Goal: Transaction & Acquisition: Purchase product/service

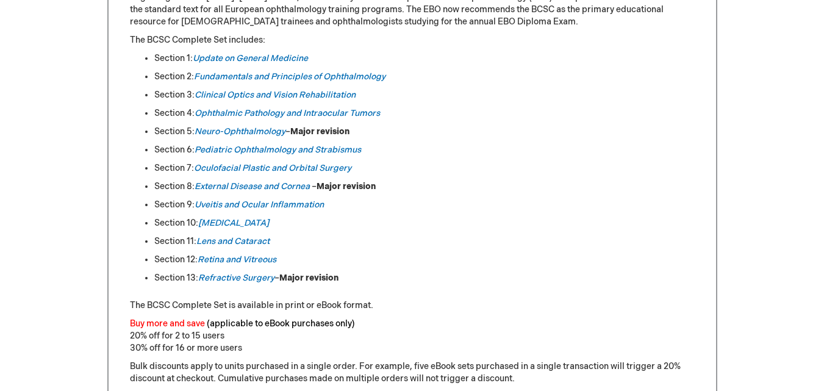
scroll to position [488, 0]
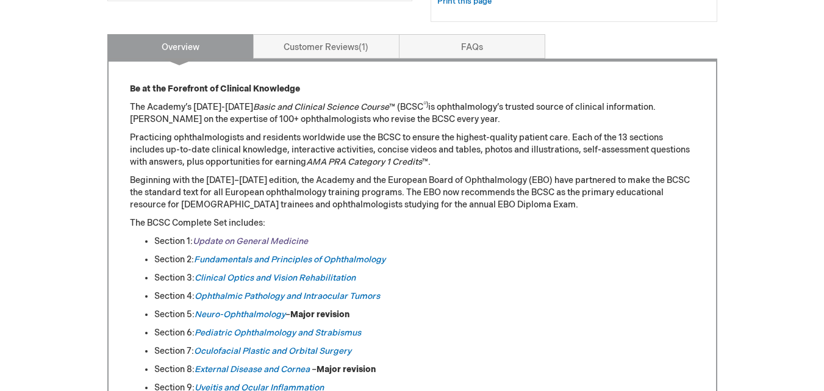
click at [252, 245] on link "Update on General Medicine" at bounding box center [250, 241] width 115 height 10
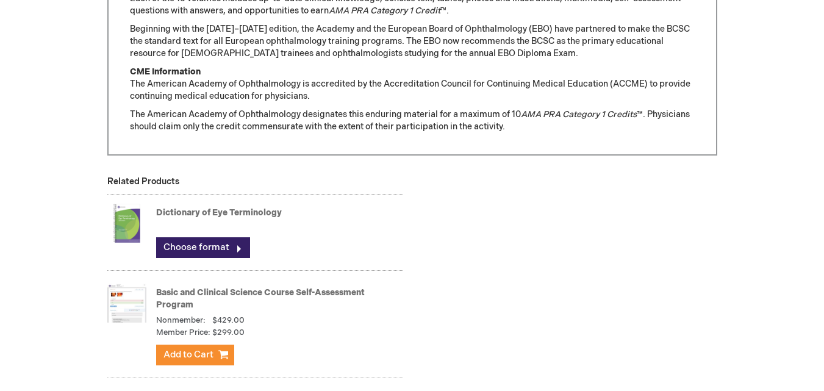
scroll to position [1159, 0]
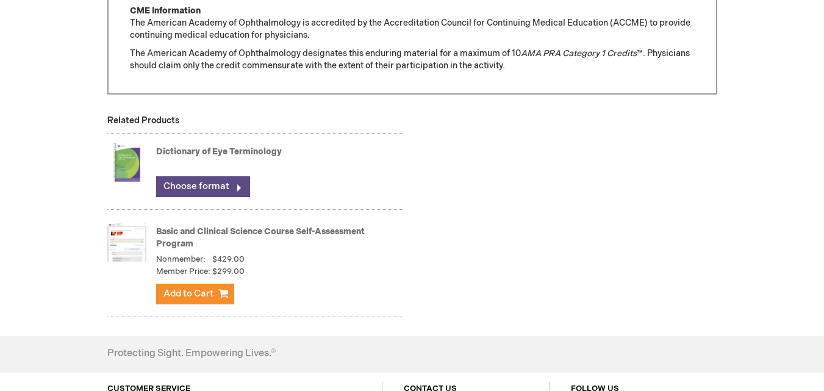
click at [196, 191] on link "Choose format" at bounding box center [203, 186] width 94 height 21
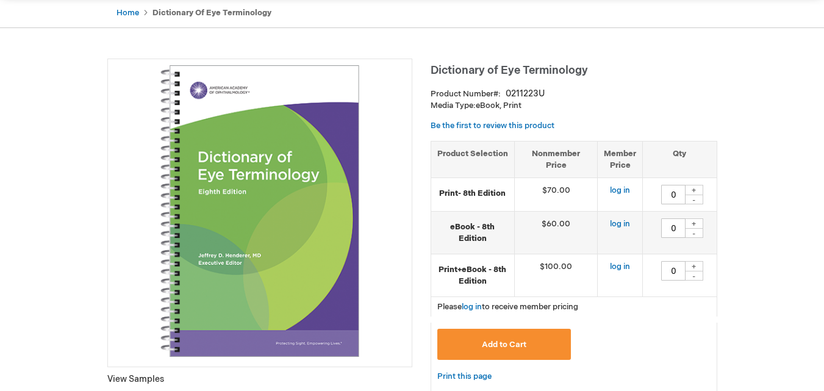
scroll to position [183, 0]
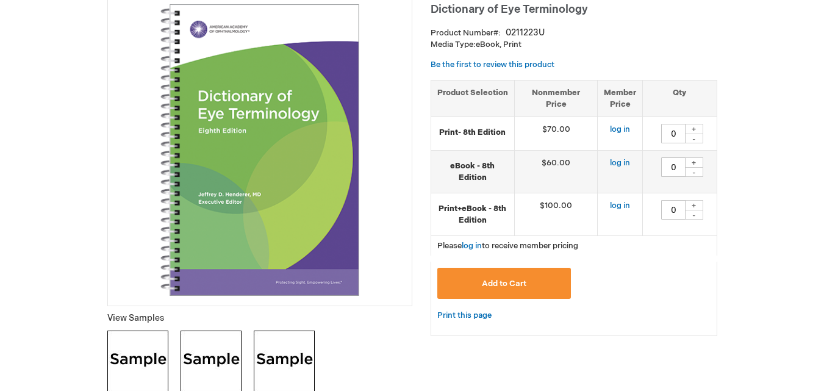
click at [280, 202] on img at bounding box center [260, 150] width 292 height 292
click at [147, 343] on img at bounding box center [137, 361] width 61 height 61
click at [209, 353] on img at bounding box center [211, 361] width 61 height 61
click at [296, 356] on img at bounding box center [284, 361] width 61 height 61
click at [515, 277] on button "Add to Cart" at bounding box center [504, 283] width 134 height 31
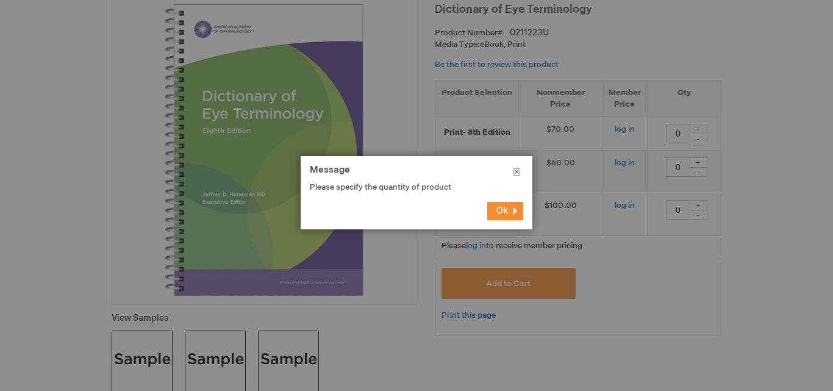
click at [514, 170] on button "Close" at bounding box center [517, 174] width 32 height 37
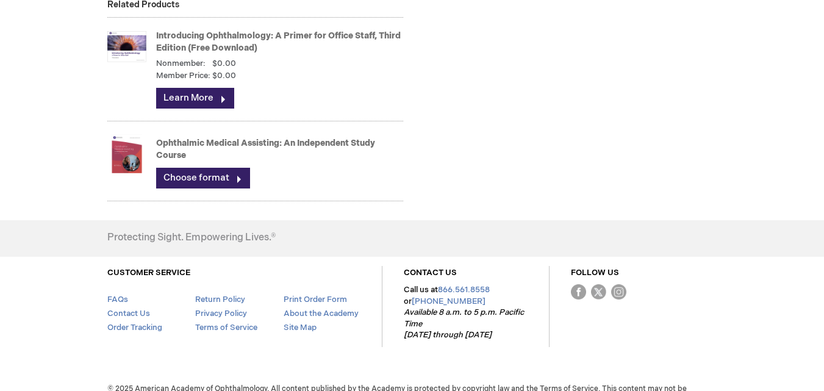
scroll to position [1243, 0]
